Goal: Task Accomplishment & Management: Manage account settings

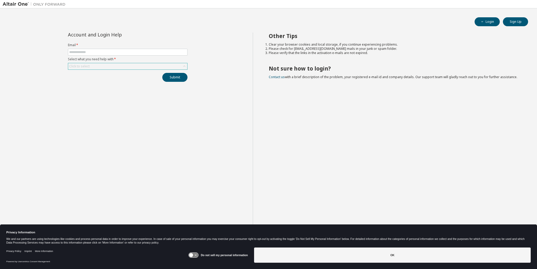
click at [124, 68] on div "Click to select" at bounding box center [127, 66] width 119 height 6
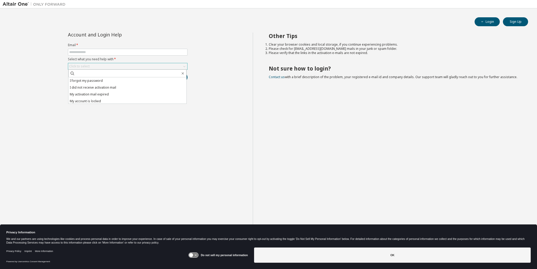
click at [104, 64] on div "Click to select" at bounding box center [127, 66] width 119 height 6
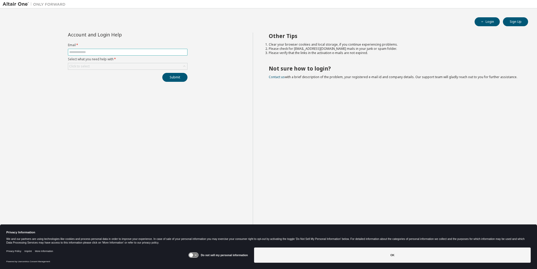
click at [99, 54] on input "text" at bounding box center [127, 52] width 117 height 4
type input "**********"
click at [95, 68] on div "Click to select" at bounding box center [127, 66] width 119 height 6
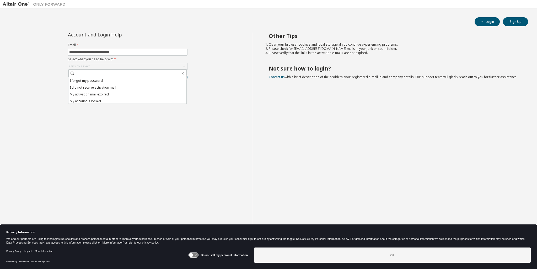
click at [93, 81] on li "I forgot my password" at bounding box center [127, 80] width 118 height 7
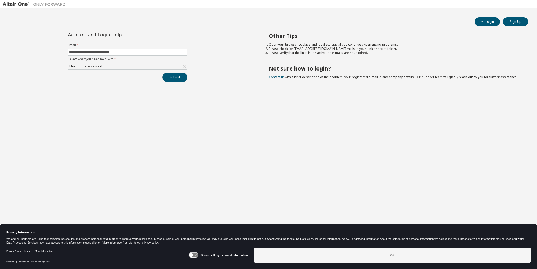
click at [171, 78] on button "Submit" at bounding box center [174, 77] width 25 height 9
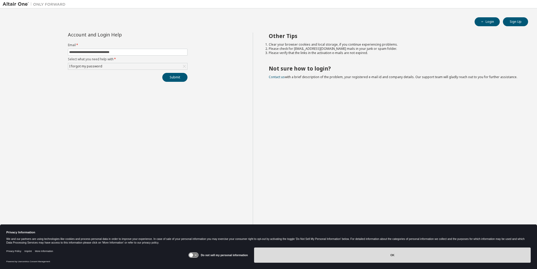
click at [259, 253] on button "OK" at bounding box center [392, 255] width 277 height 15
